Goal: Information Seeking & Learning: Learn about a topic

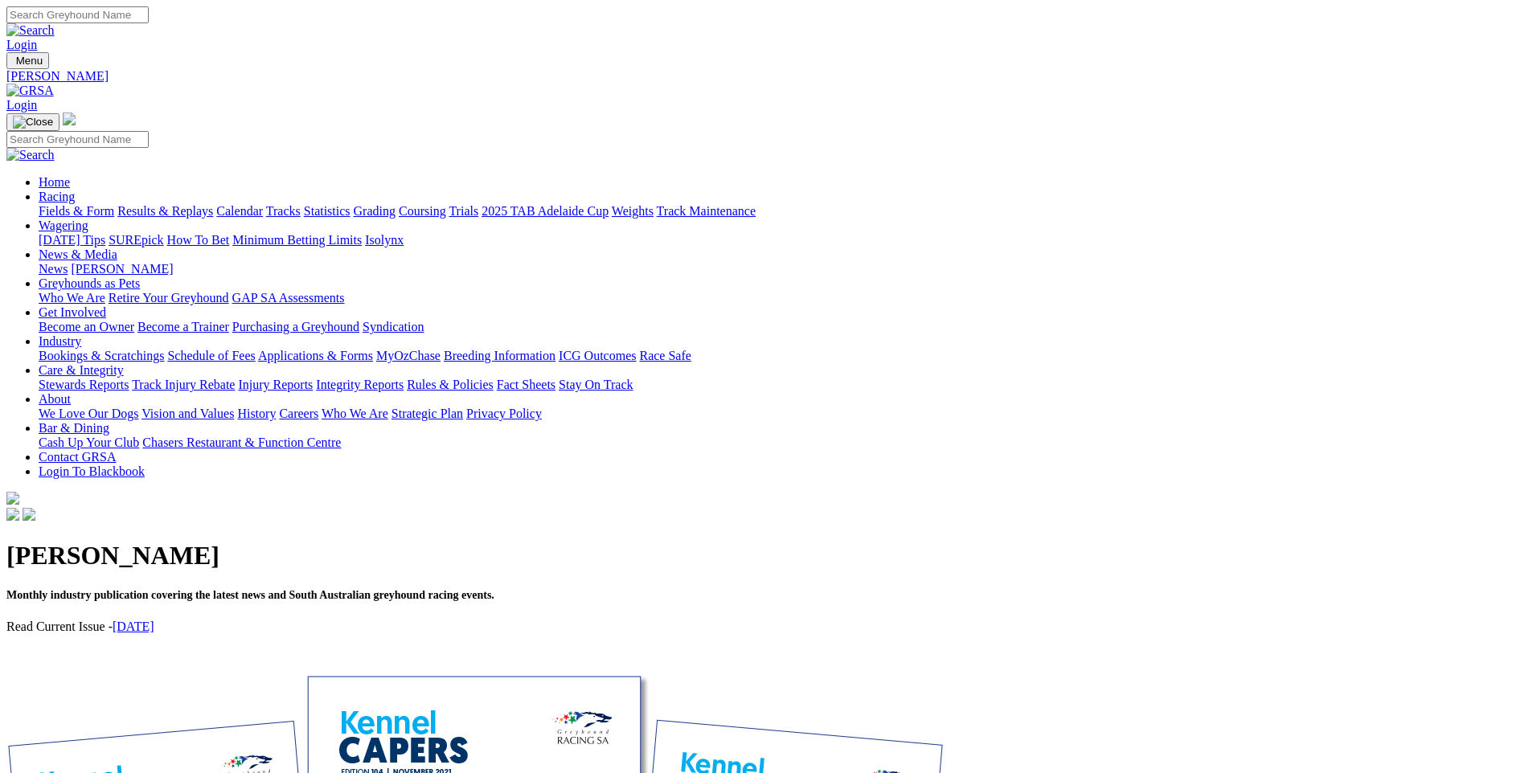
click at [263, 204] on link "Calendar" at bounding box center [239, 211] width 47 height 14
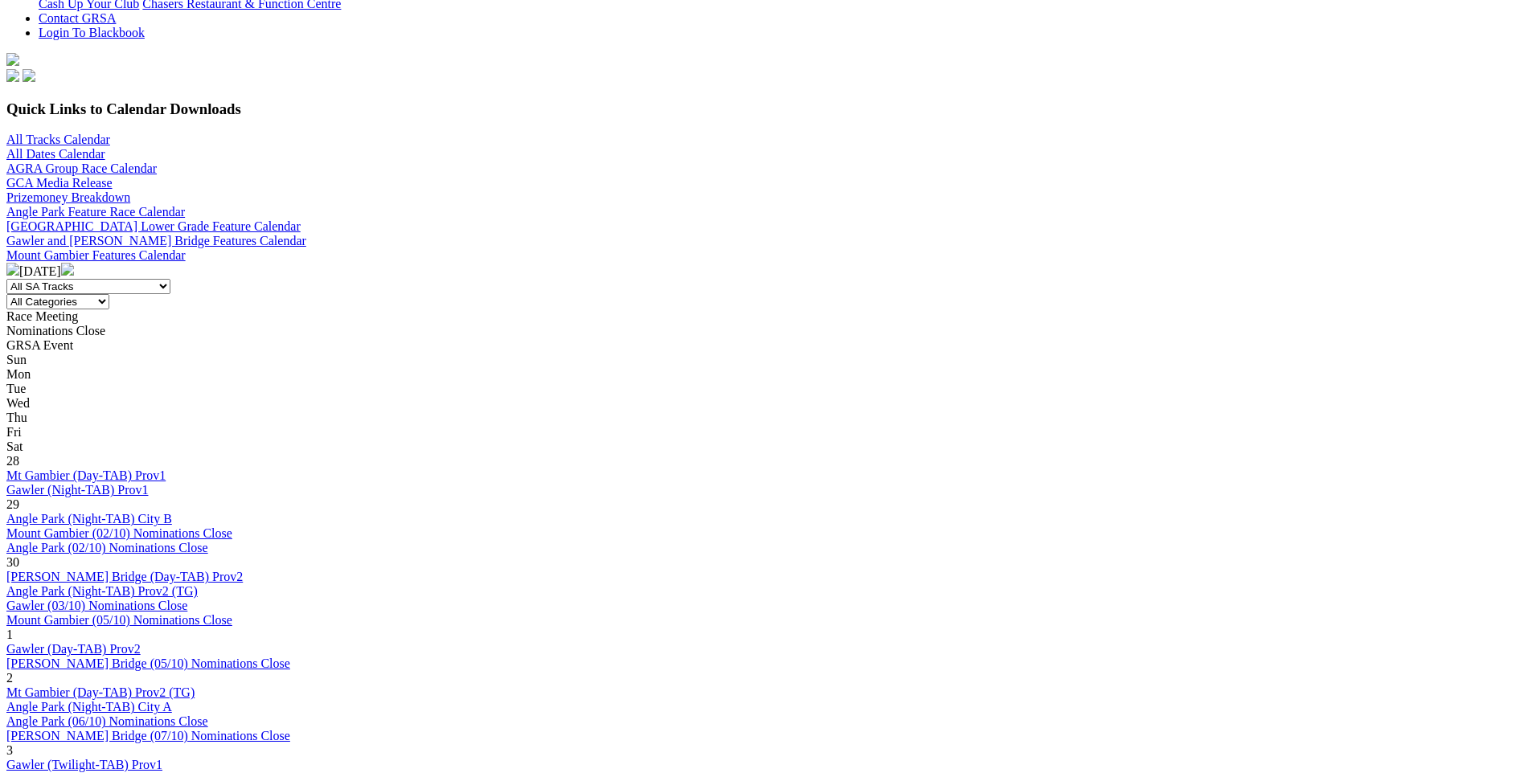
scroll to position [402, 0]
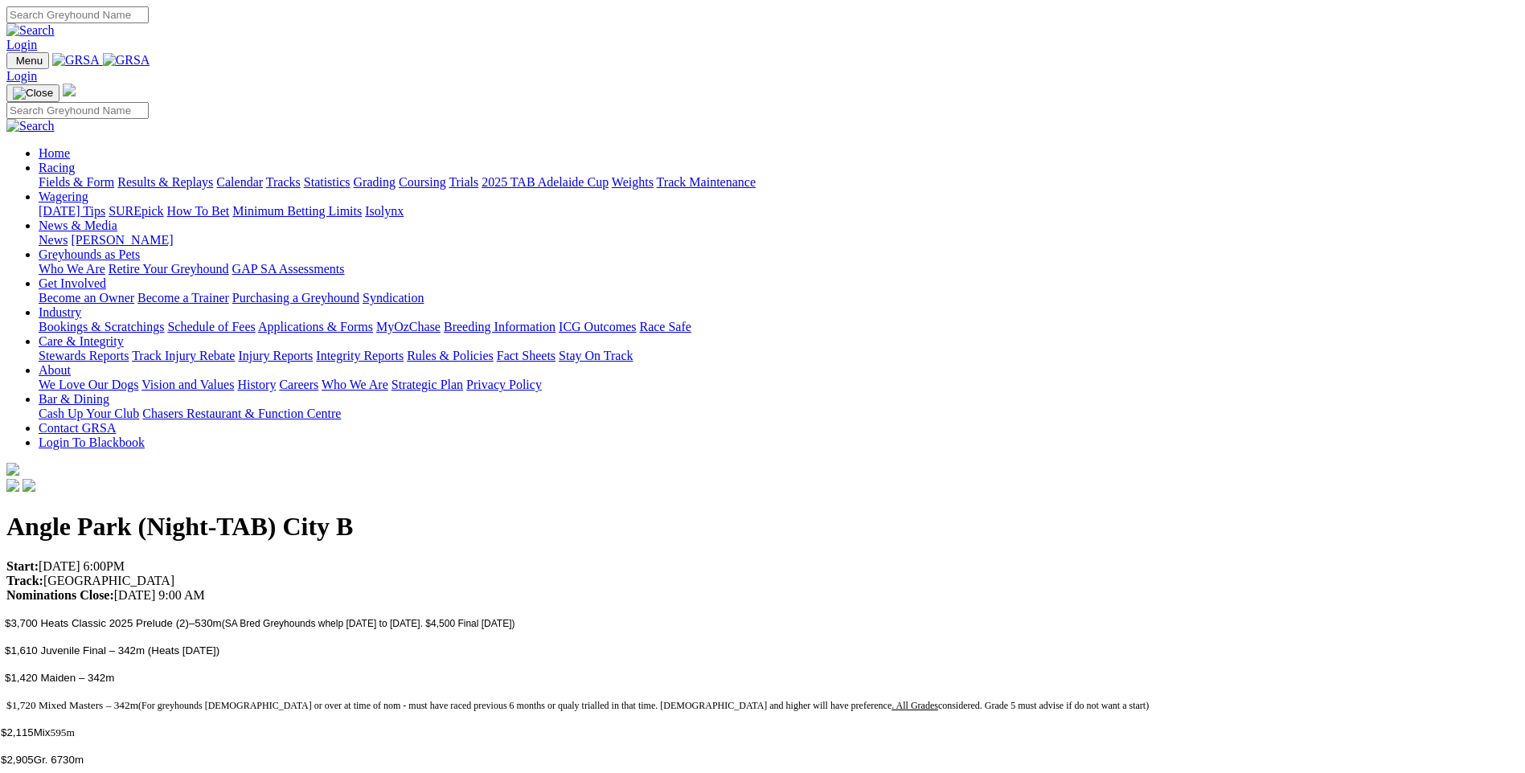
click at [150, 67] on img at bounding box center [126, 60] width 47 height 14
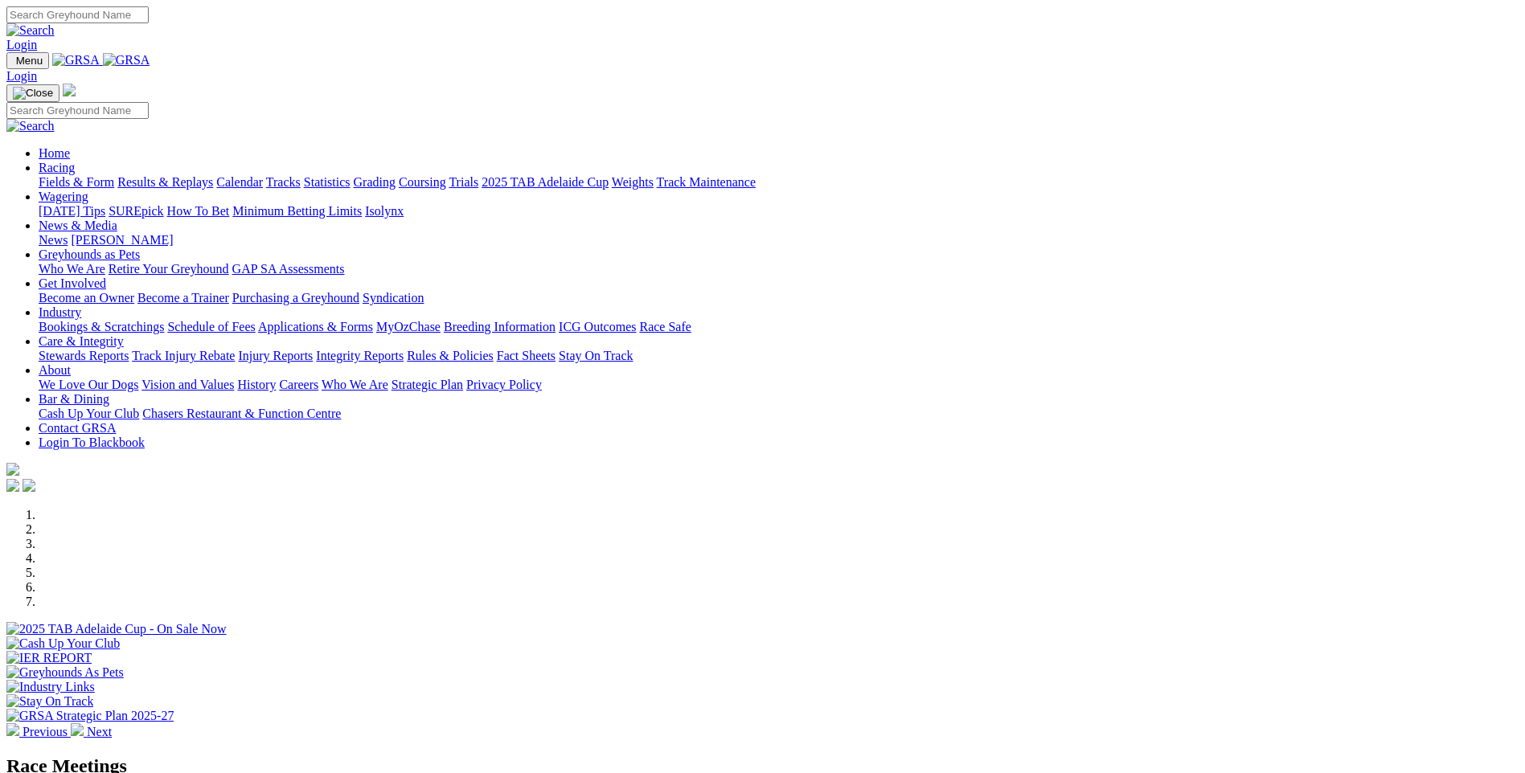
scroll to position [87, 0]
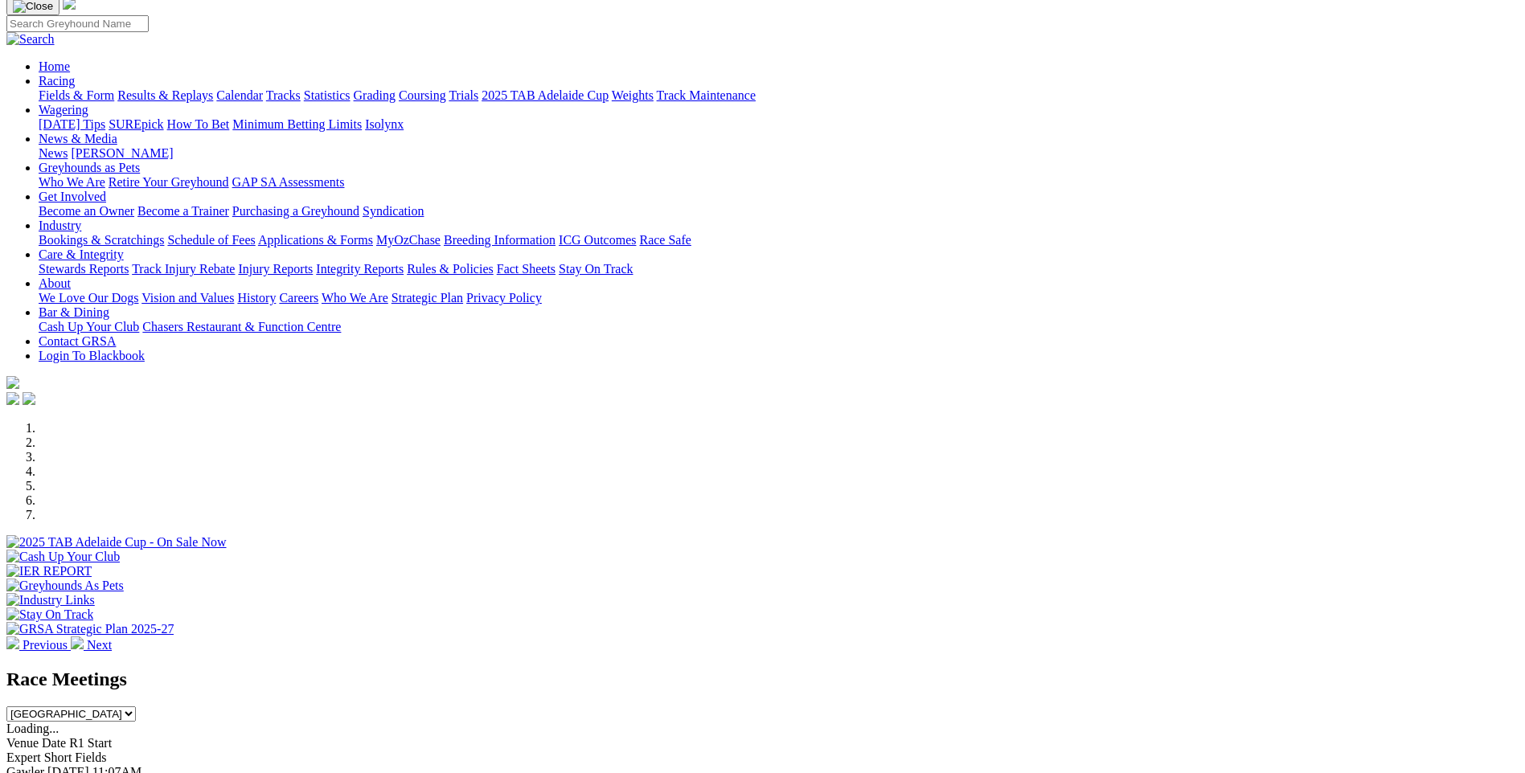
click at [753, 465] on li at bounding box center [779, 472] width 1480 height 14
click at [805, 469] on ol at bounding box center [762, 471] width 1512 height 101
click at [852, 479] on li at bounding box center [779, 486] width 1480 height 14
click at [981, 608] on div at bounding box center [762, 608] width 1512 height 0
